Goal: Navigation & Orientation: Find specific page/section

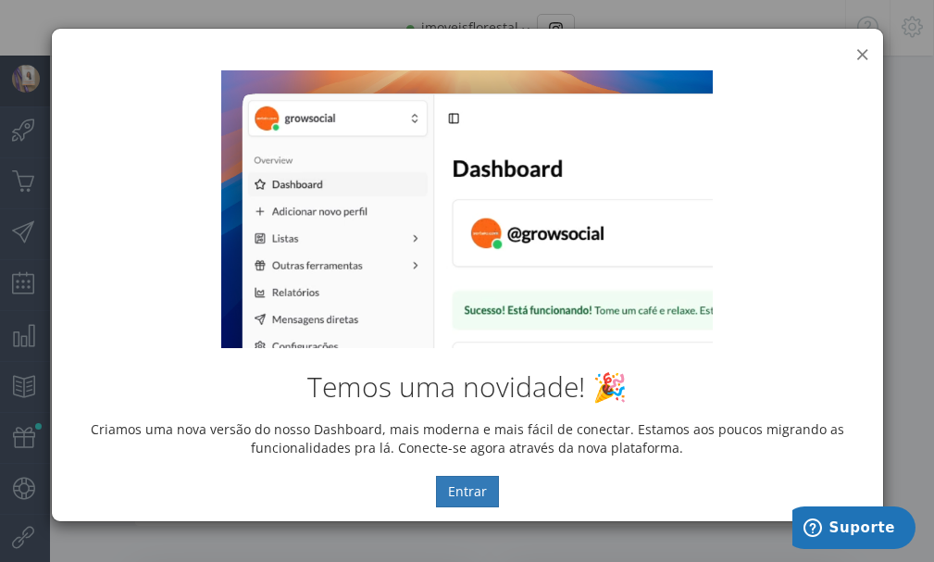
click at [858, 55] on button "×" at bounding box center [862, 54] width 14 height 25
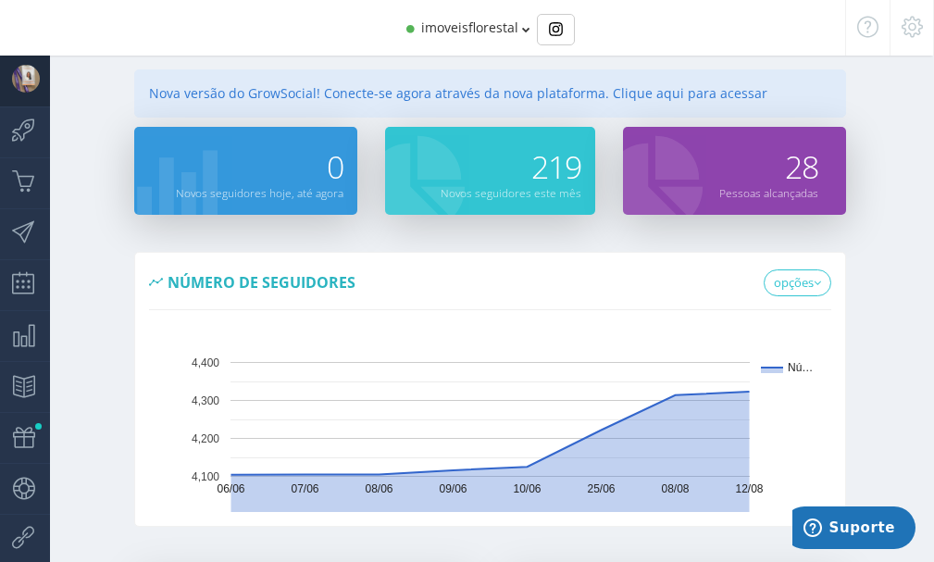
click at [887, 259] on div "Número de seguidores opções Número de seguidores 0" at bounding box center [490, 401] width 888 height 299
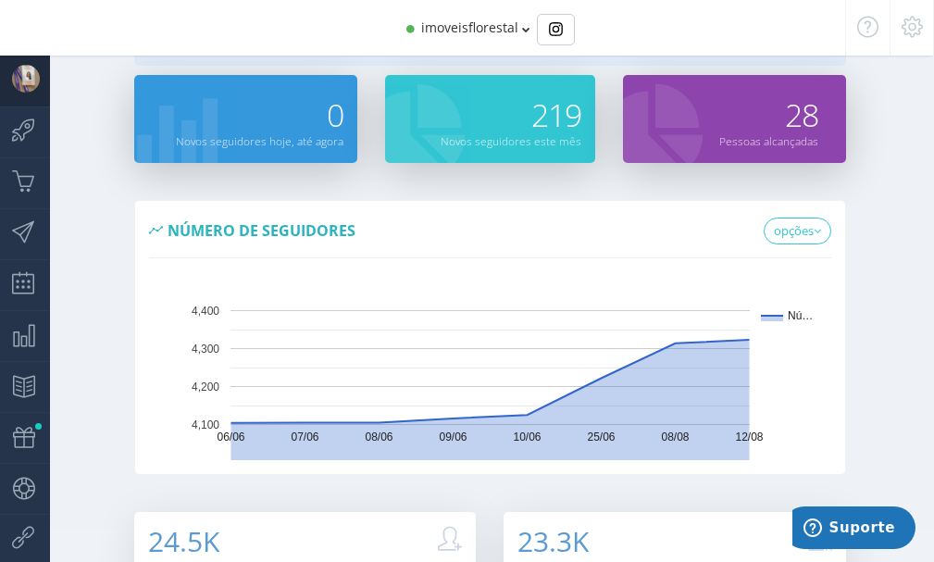
scroll to position [31, 0]
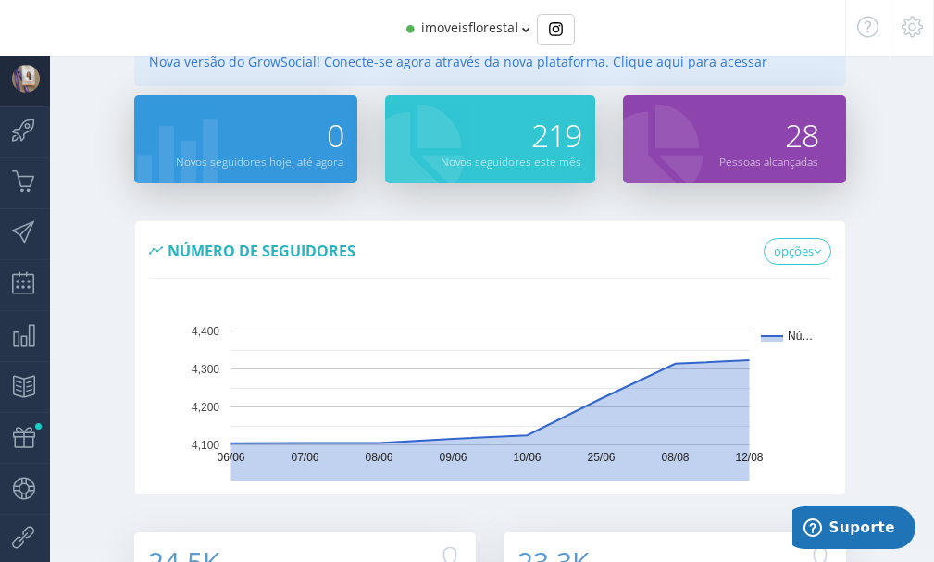
click at [525, 35] on icon at bounding box center [526, 29] width 8 height 13
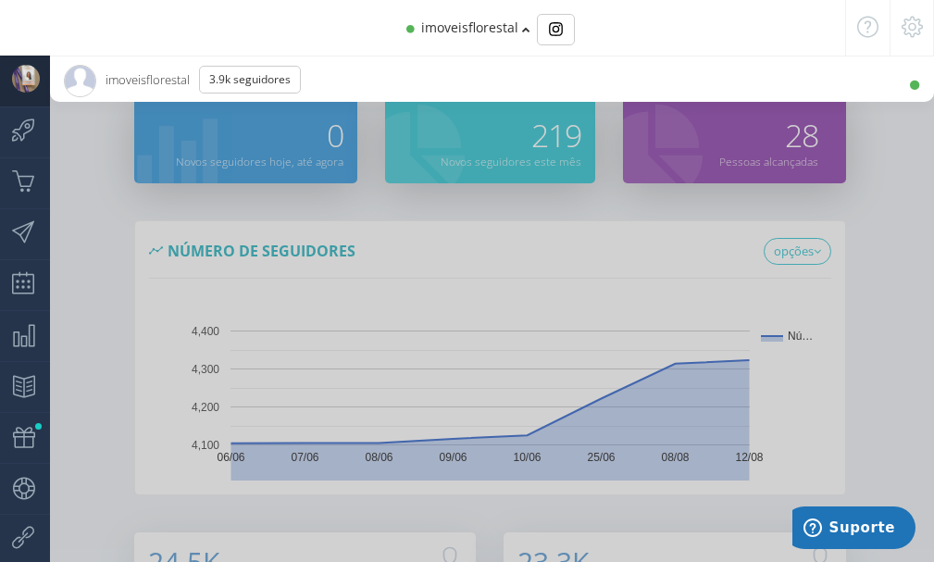
click at [906, 172] on div at bounding box center [467, 281] width 934 height 562
click at [888, 191] on div at bounding box center [467, 281] width 934 height 562
click at [497, 23] on span "imoveisflorestal" at bounding box center [469, 28] width 97 height 18
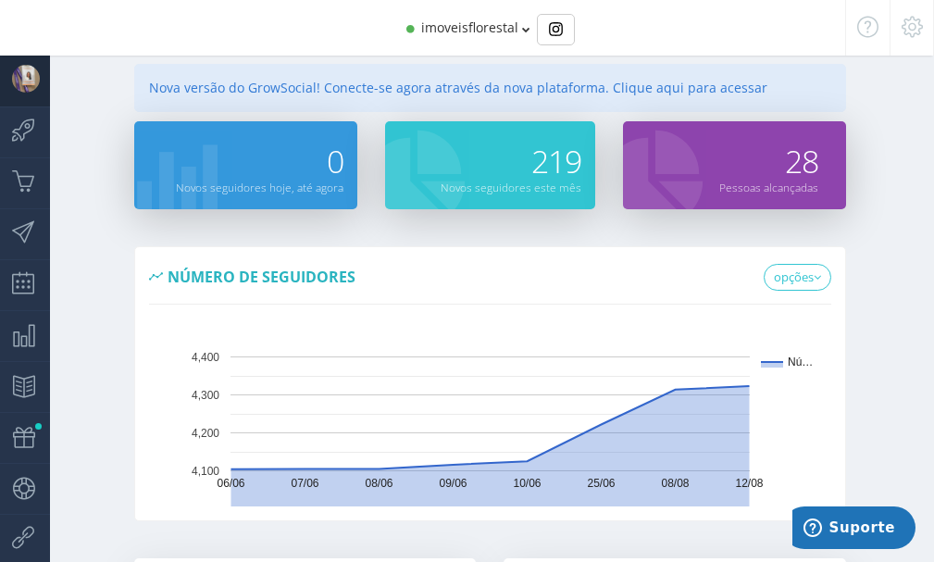
scroll to position [0, 0]
